Goal: Communication & Community: Participate in discussion

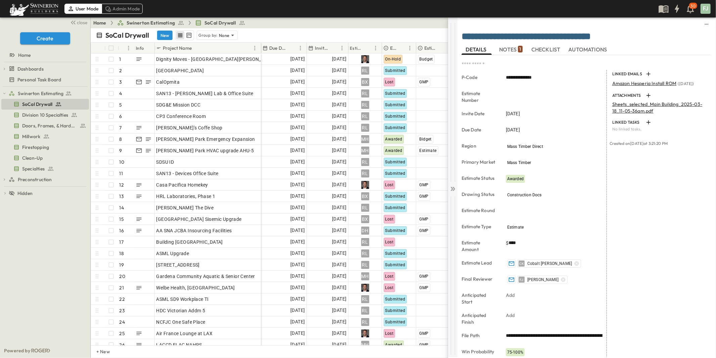
click at [454, 187] on icon at bounding box center [454, 189] width 3 height 4
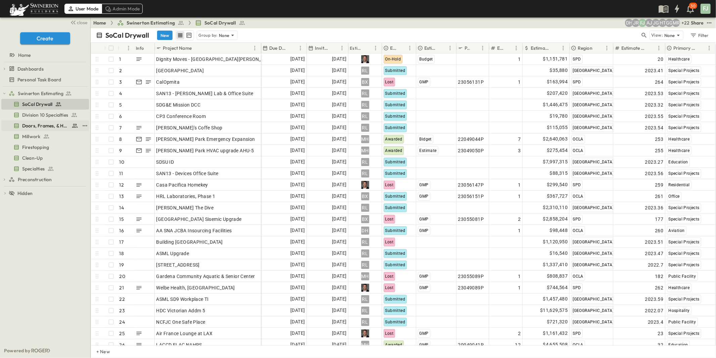
click at [34, 122] on span "Doors, Frames, & Hardware" at bounding box center [45, 125] width 47 height 7
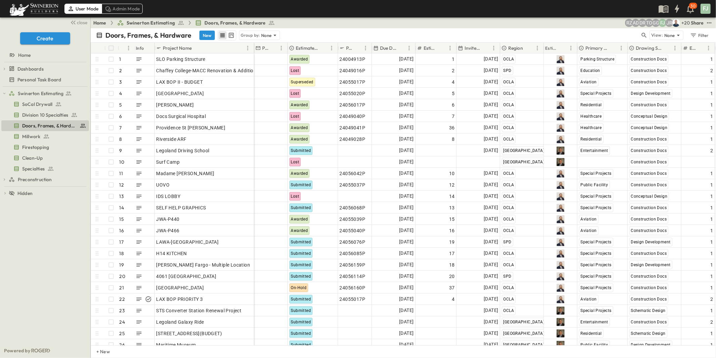
click at [339, 30] on div "Doors, Frames, & Hardware New Group by: None" at bounding box center [368, 35] width 544 height 10
click at [26, 232] on div "Swinerton Estimating SoCal Drywall Division 10 Specialties Doors, Frames, & Har…" at bounding box center [45, 215] width 90 height 256
click at [40, 122] on span "Doors, Frames, & Hardware" at bounding box center [45, 125] width 47 height 7
click at [49, 101] on span "SoCal Drywall" at bounding box center [37, 104] width 30 height 7
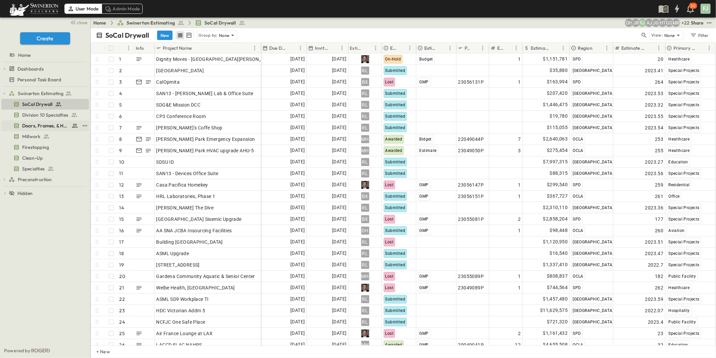
click at [38, 122] on span "Doors, Frames, & Hardware" at bounding box center [45, 125] width 47 height 7
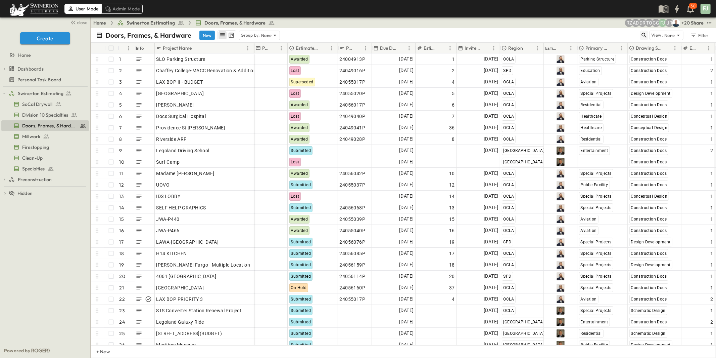
click at [648, 32] on icon "button" at bounding box center [644, 35] width 7 height 7
click at [618, 30] on input "text" at bounding box center [609, 35] width 47 height 10
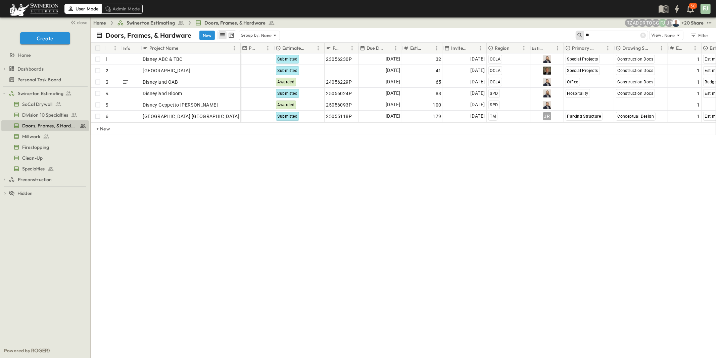
type input "*"
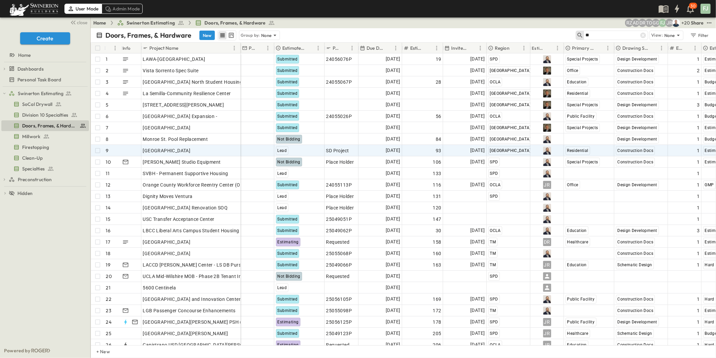
type input "*"
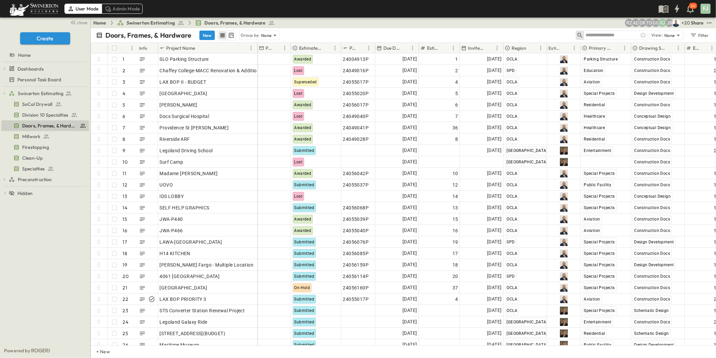
click at [536, 30] on div "Doors, Frames, & Hardware New Group by: None" at bounding box center [336, 35] width 480 height 10
click at [36, 264] on div "Swinerton Estimating SoCal Drywall Division 10 Specialties Doors, Frames, & Har…" at bounding box center [45, 215] width 90 height 256
click at [16, 256] on div "Swinerton Estimating SoCal Drywall Division 10 Specialties Doors, Frames, & Har…" at bounding box center [45, 215] width 90 height 256
click at [28, 271] on div "Swinerton Estimating SoCal Drywall Division 10 Specialties Doors, Frames, & Har…" at bounding box center [45, 215] width 90 height 256
click at [29, 122] on span "Doors, Frames, & Hardware" at bounding box center [45, 125] width 47 height 7
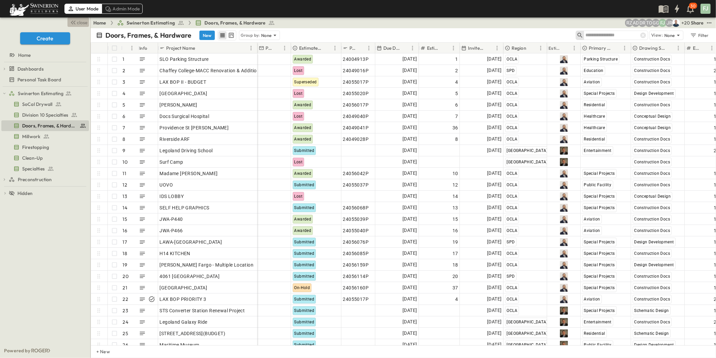
click at [86, 20] on span "close" at bounding box center [82, 22] width 10 height 7
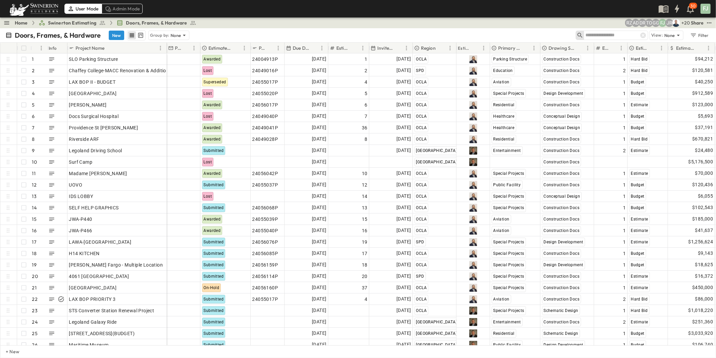
click at [306, 43] on div "Due Date" at bounding box center [302, 48] width 32 height 11
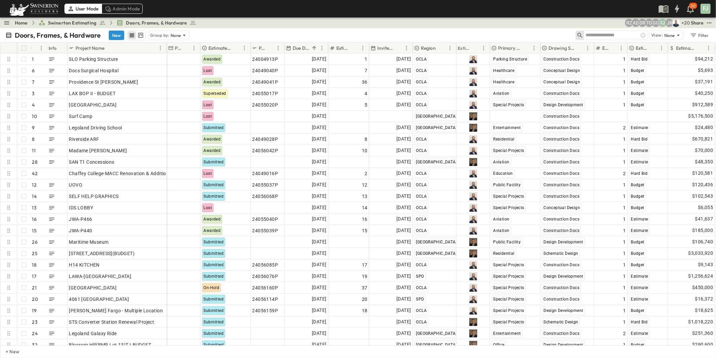
click at [306, 43] on div "Due Date" at bounding box center [302, 48] width 32 height 11
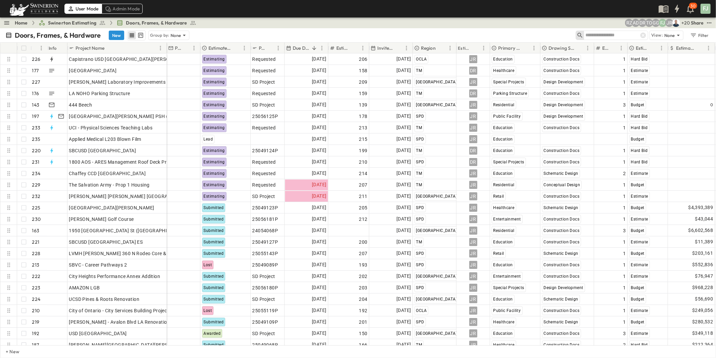
click at [314, 28] on div "Doors, Frames, & Hardware New Group by: None View: None Filter" at bounding box center [358, 35] width 716 height 14
click at [245, 30] on div "Doors, Frames, & Hardware New Group by: None" at bounding box center [290, 35] width 571 height 10
click at [362, 30] on div "Doors, Frames, & Hardware New Group by: None" at bounding box center [290, 35] width 571 height 10
click at [274, 30] on div "Doors, Frames, & Hardware New Group by: None" at bounding box center [290, 35] width 571 height 10
